Goal: Task Accomplishment & Management: Manage account settings

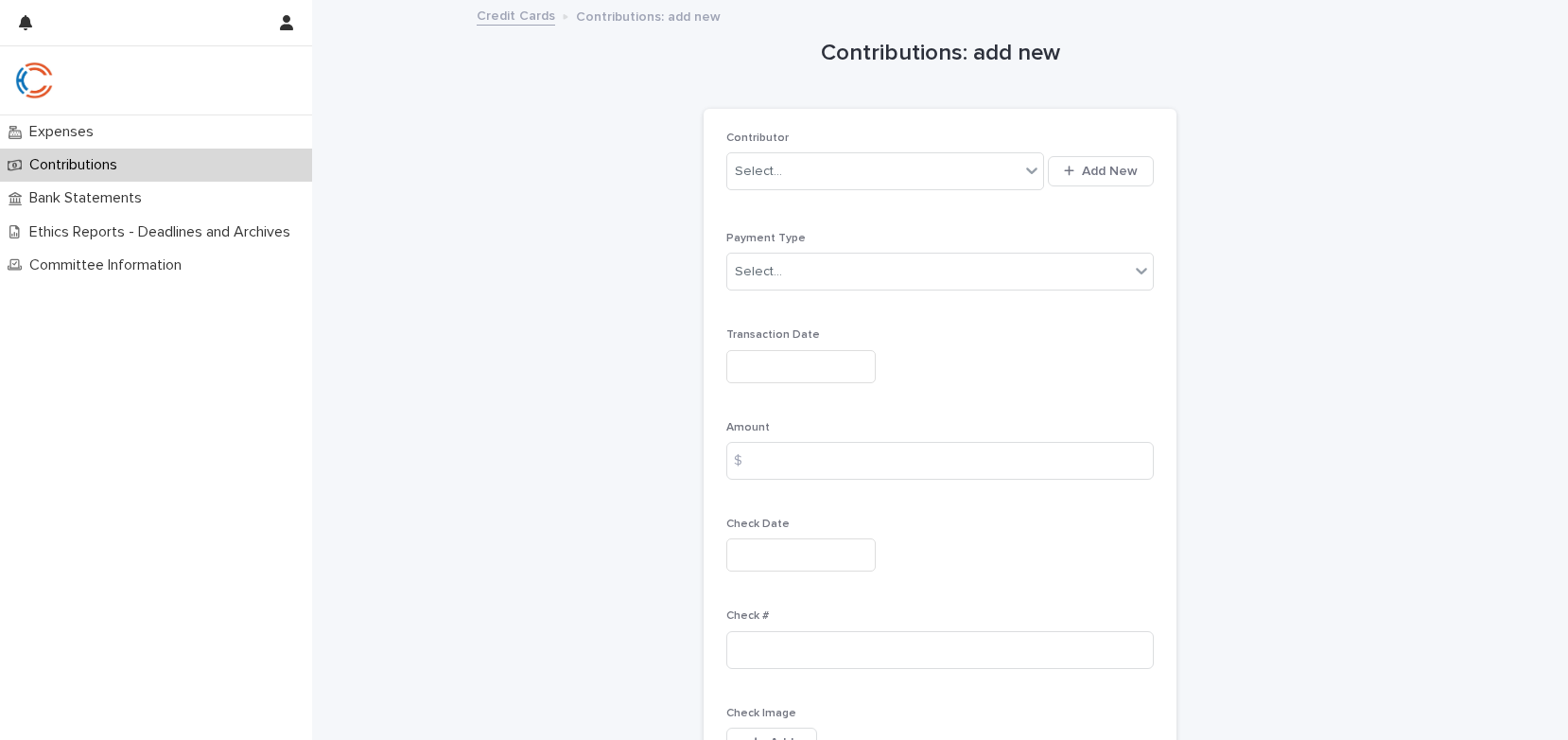
click at [75, 165] on p "Contributions" at bounding box center [77, 165] width 111 height 18
